Goal: Task Accomplishment & Management: Complete application form

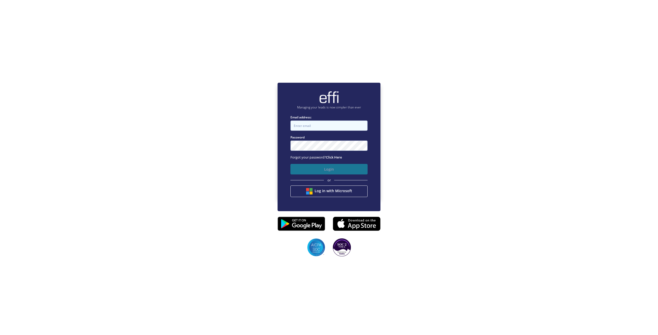
type input "john@newcastlefinancebrokers.com.au"
click at [332, 172] on button "Login" at bounding box center [328, 169] width 77 height 11
